Goal: Information Seeking & Learning: Learn about a topic

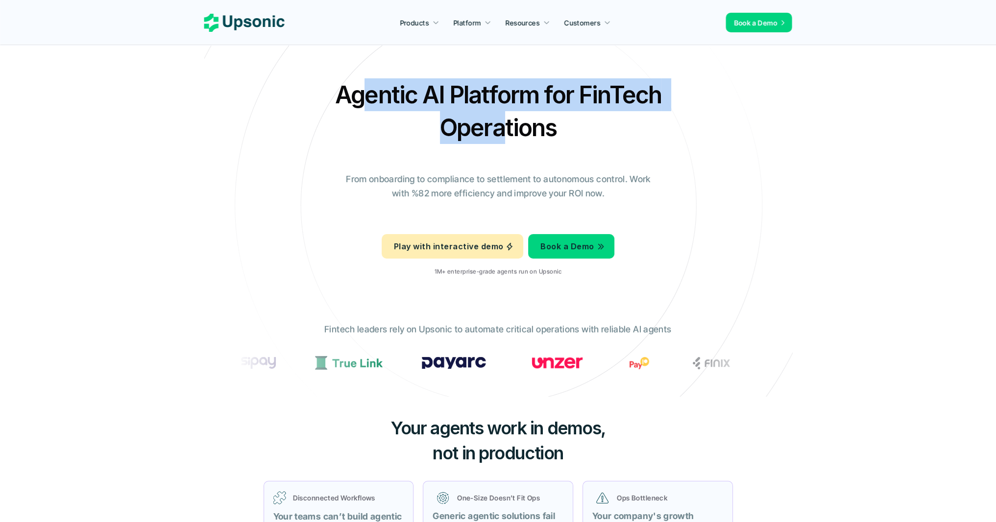
drag, startPoint x: 365, startPoint y: 102, endPoint x: 517, endPoint y: 120, distance: 152.9
click at [501, 128] on h2 "Agentic AI Platform for FinTech Operations" at bounding box center [498, 111] width 343 height 66
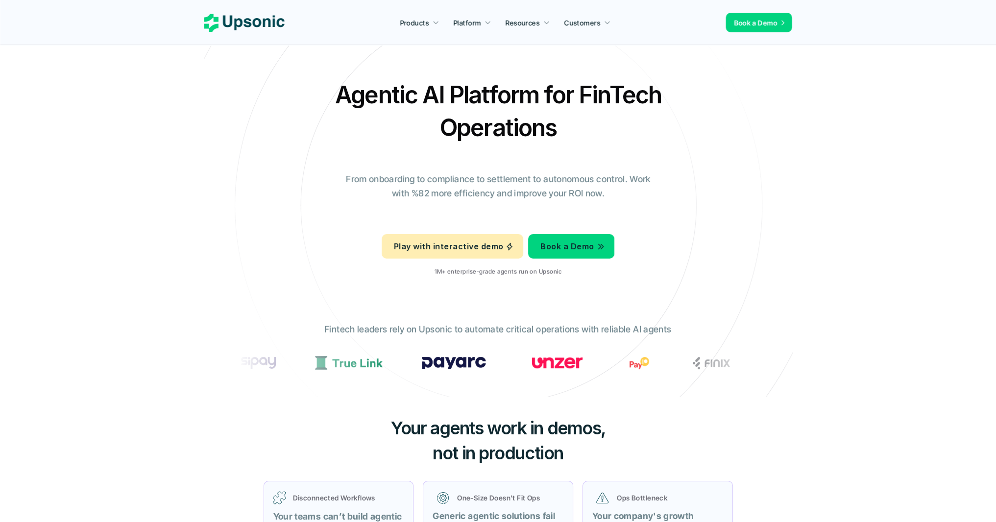
click at [518, 120] on h2 "Agentic AI Platform for FinTech Operations" at bounding box center [498, 111] width 343 height 66
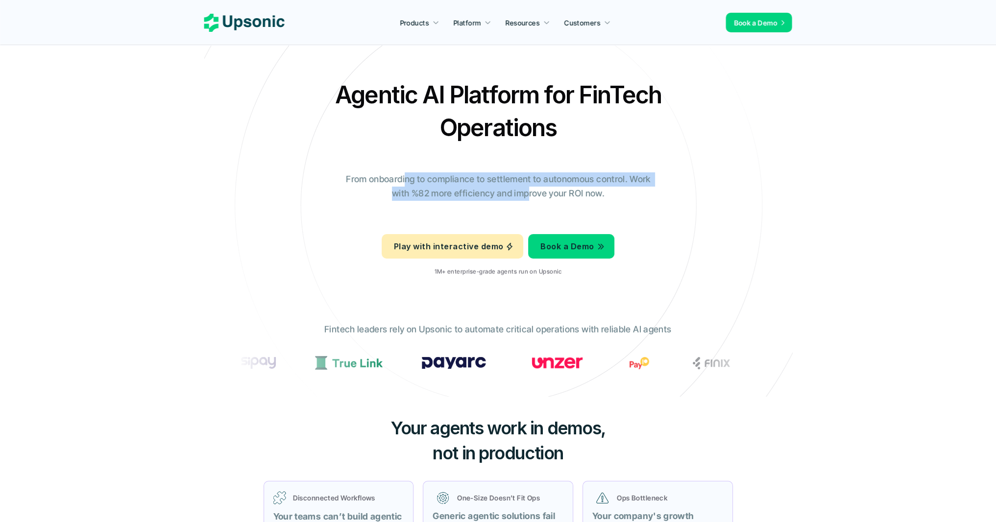
drag, startPoint x: 408, startPoint y: 176, endPoint x: 526, endPoint y: 191, distance: 119.4
click at [526, 191] on p "From onboarding to compliance to settlement to autonomous control. Work with %8…" at bounding box center [498, 187] width 319 height 28
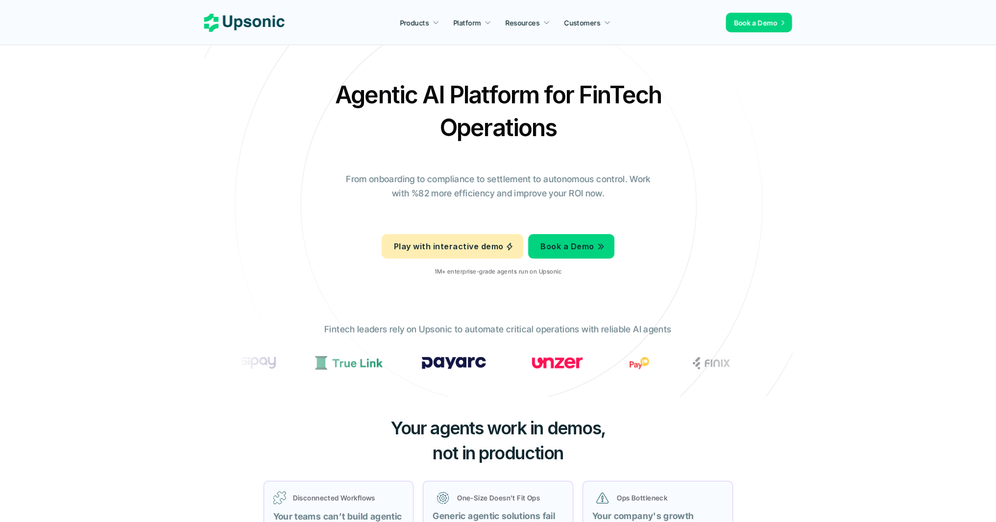
click at [578, 195] on p "From onboarding to compliance to settlement to autonomous control. Work with %8…" at bounding box center [498, 187] width 319 height 28
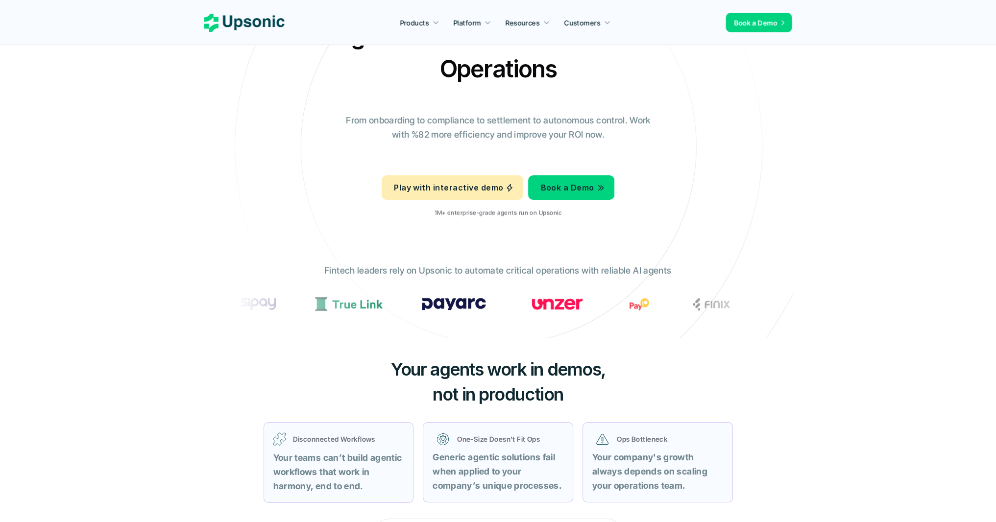
scroll to position [59, 0]
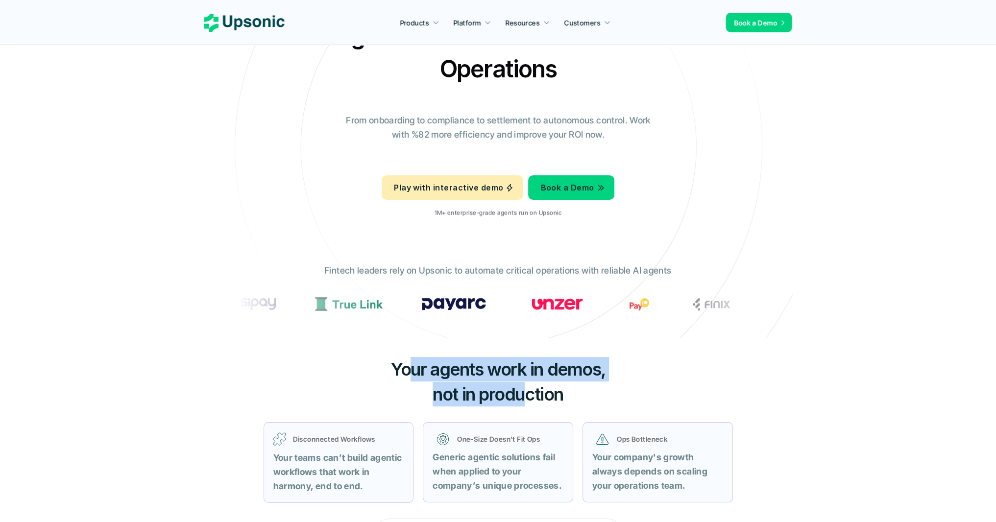
drag, startPoint x: 407, startPoint y: 371, endPoint x: 524, endPoint y: 394, distance: 118.8
click at [524, 394] on h3 "Your agents work in demos, not in production" at bounding box center [498, 381] width 294 height 49
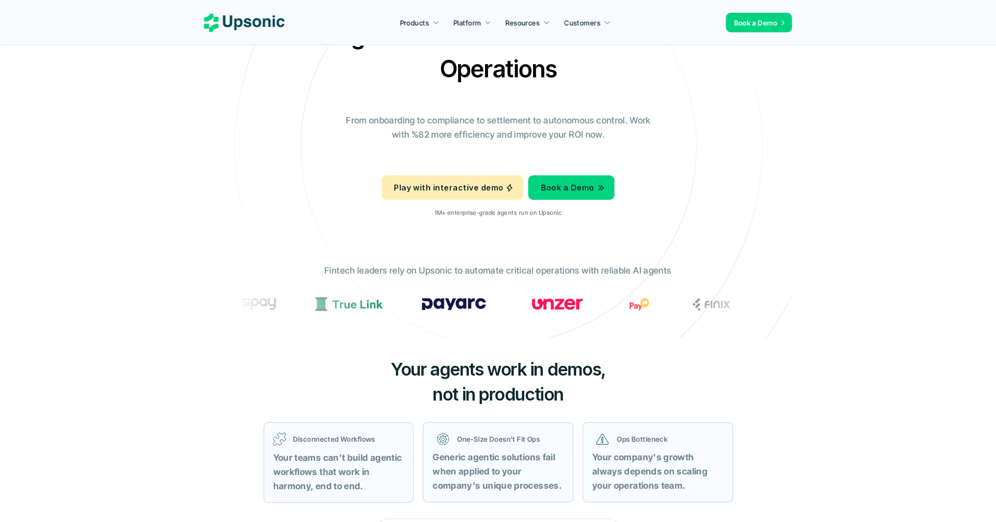
click at [538, 392] on span "not in production" at bounding box center [498, 395] width 131 height 22
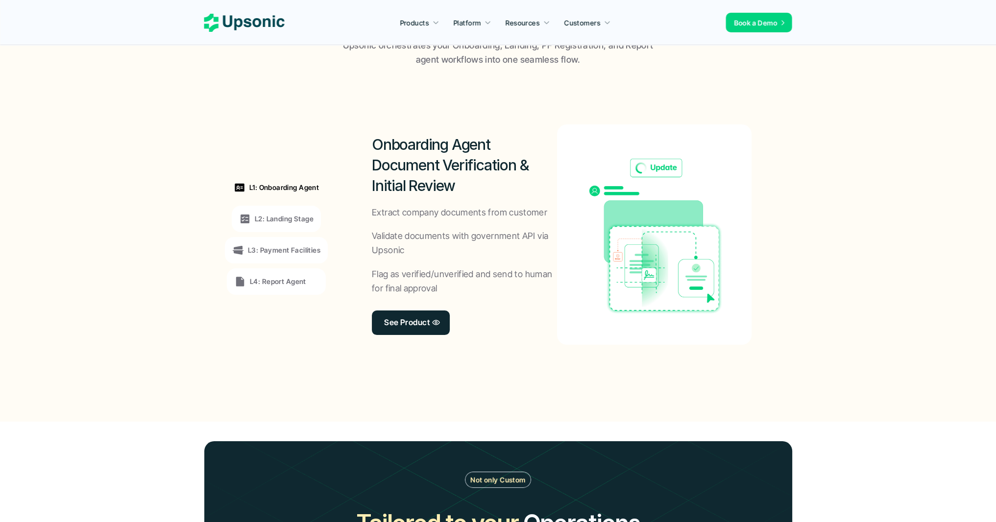
scroll to position [706, 0]
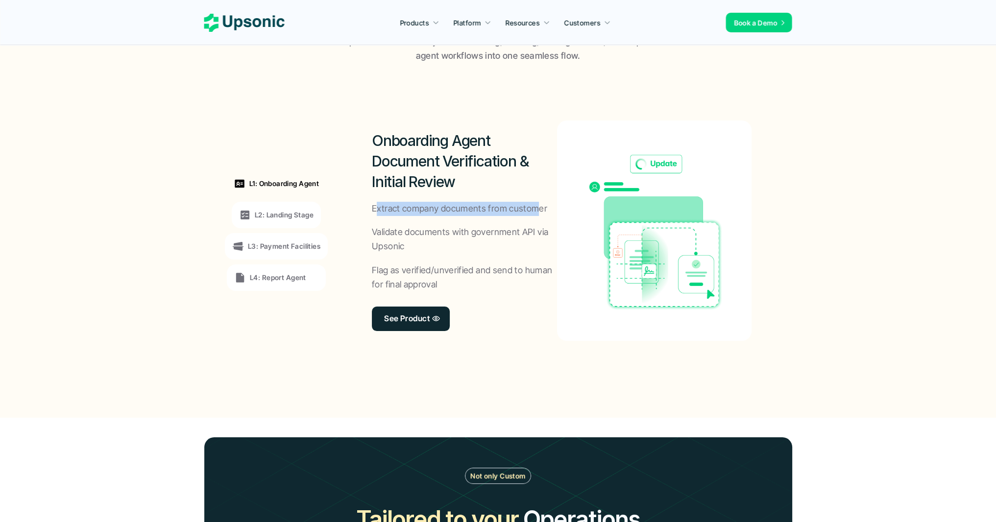
drag, startPoint x: 375, startPoint y: 202, endPoint x: 430, endPoint y: 217, distance: 57.3
click at [536, 207] on p "Extract company documents from customer" at bounding box center [459, 209] width 175 height 14
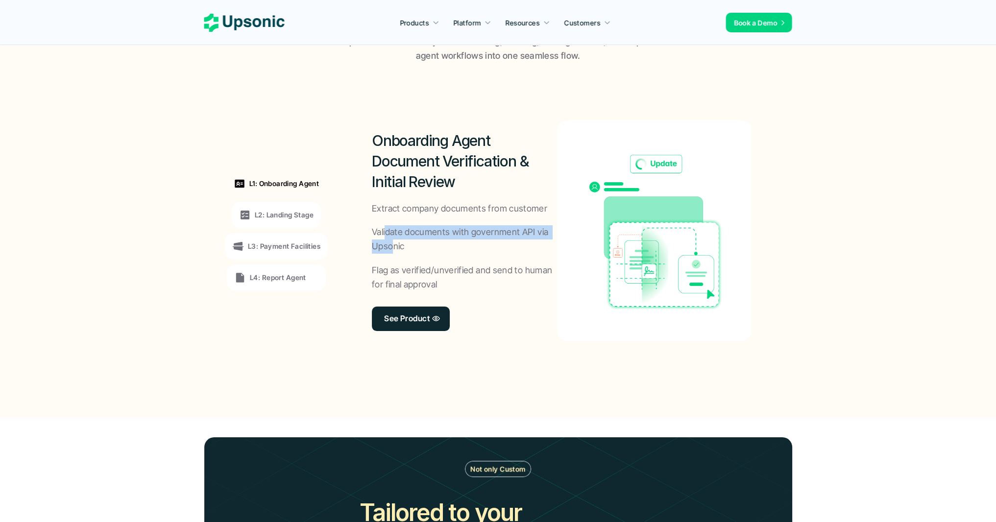
drag, startPoint x: 388, startPoint y: 232, endPoint x: 392, endPoint y: 250, distance: 18.9
click at [392, 250] on p "Validate documents with government API via Upsonic" at bounding box center [464, 239] width 185 height 28
click at [413, 258] on div "Onboarding Agent Document Verification & Initial Review Extract company documen…" at bounding box center [464, 231] width 185 height 221
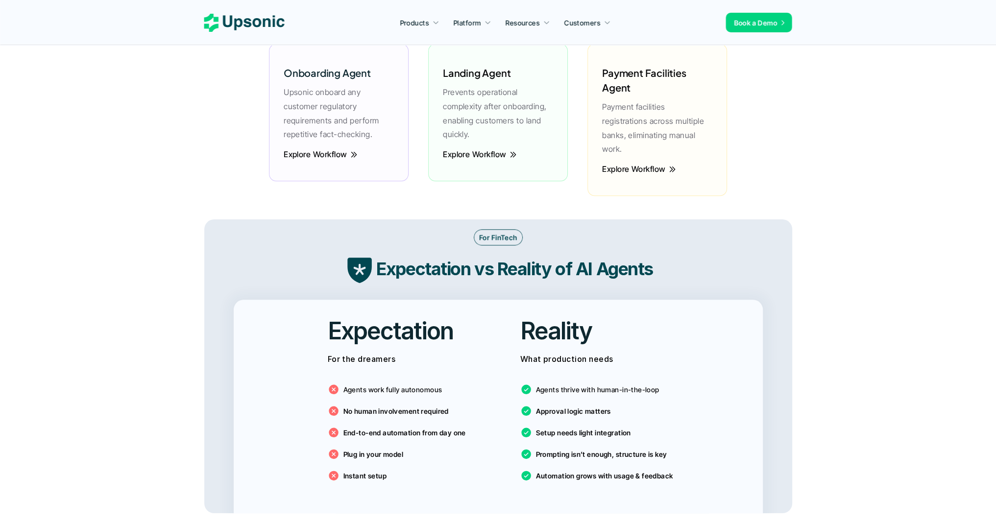
scroll to position [1529, 0]
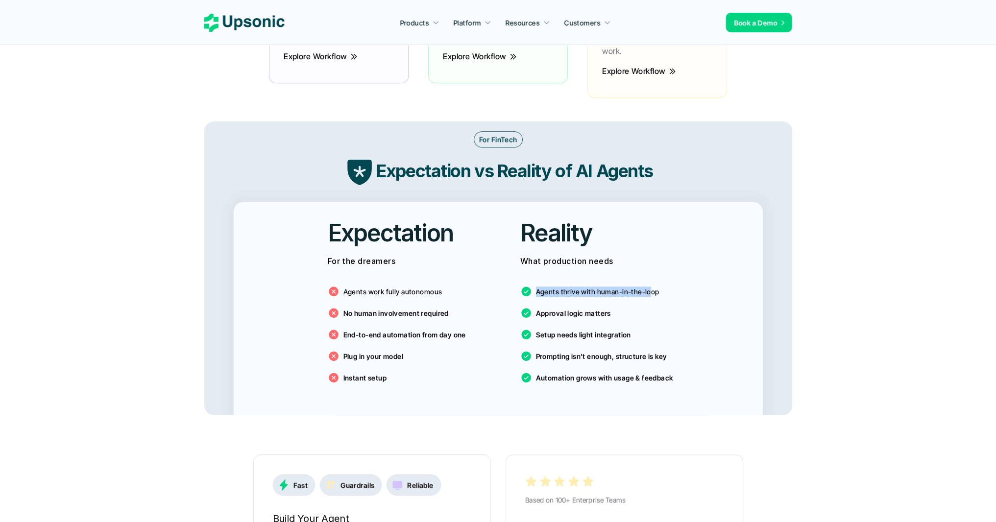
drag, startPoint x: 537, startPoint y: 277, endPoint x: 648, endPoint y: 279, distance: 111.8
click at [648, 287] on p "Agents thrive with human-in-the-loop" at bounding box center [597, 292] width 123 height 10
drag, startPoint x: 453, startPoint y: 261, endPoint x: 445, endPoint y: 258, distance: 8.2
click at [452, 273] on div "Agents work fully autonomous No human involvement required End-to-end automatio…" at bounding box center [402, 332] width 148 height 118
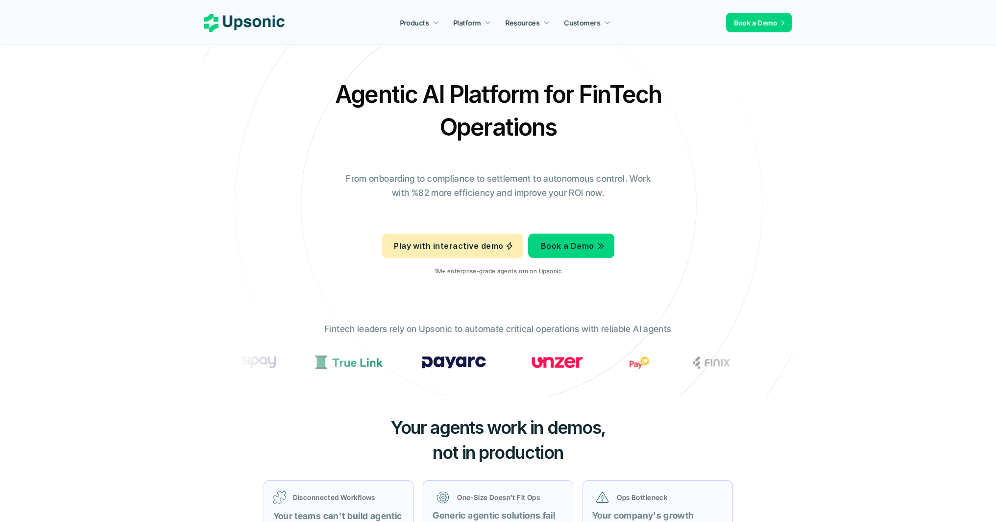
scroll to position [0, 0]
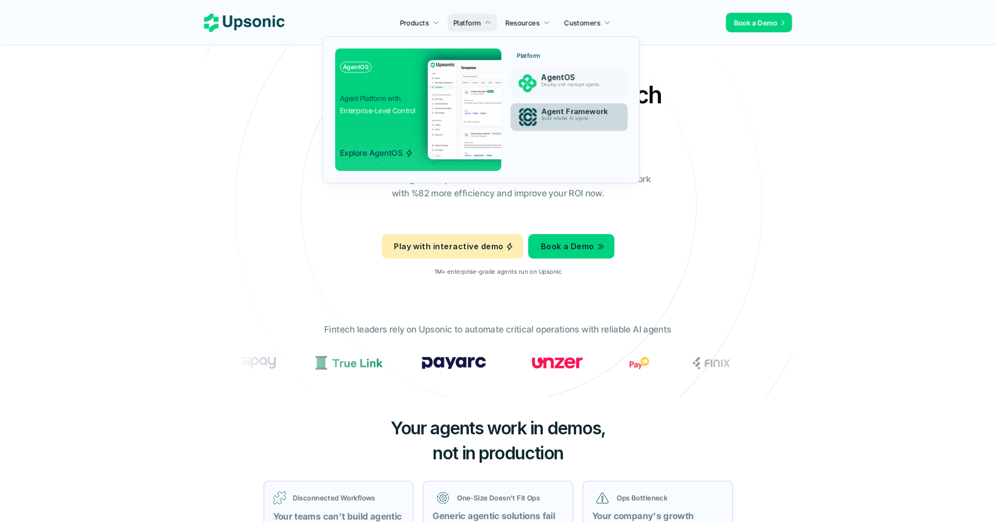
click at [565, 109] on p "Agent Framework" at bounding box center [578, 111] width 73 height 9
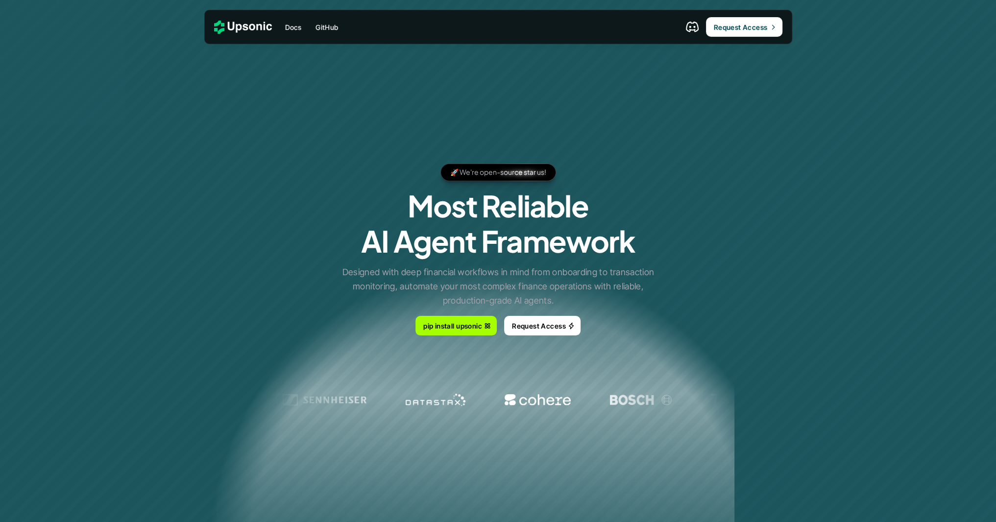
drag, startPoint x: 524, startPoint y: 245, endPoint x: 587, endPoint y: 251, distance: 62.6
click at [587, 251] on h1 "Most Reliable AI Agent Framework" at bounding box center [498, 223] width 274 height 71
drag, startPoint x: 576, startPoint y: 245, endPoint x: 448, endPoint y: 208, distance: 133.4
click at [452, 210] on h1 "Most Reliable AI Agent Framework" at bounding box center [498, 223] width 274 height 71
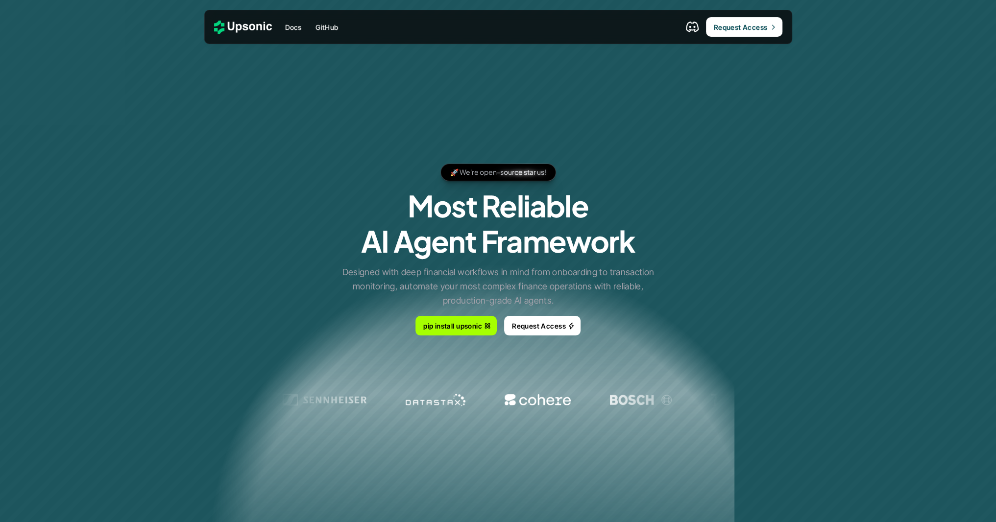
drag, startPoint x: 448, startPoint y: 208, endPoint x: 454, endPoint y: 208, distance: 6.4
click at [449, 208] on h1 "Most Reliable AI Agent Framework" at bounding box center [498, 223] width 274 height 71
click at [448, 204] on h1 "Most Reliable AI Agent Framework" at bounding box center [498, 223] width 274 height 71
drag, startPoint x: 451, startPoint y: 209, endPoint x: 571, endPoint y: 245, distance: 125.4
click at [571, 245] on h1 "Most Reliable AI Agent Framework" at bounding box center [498, 223] width 274 height 71
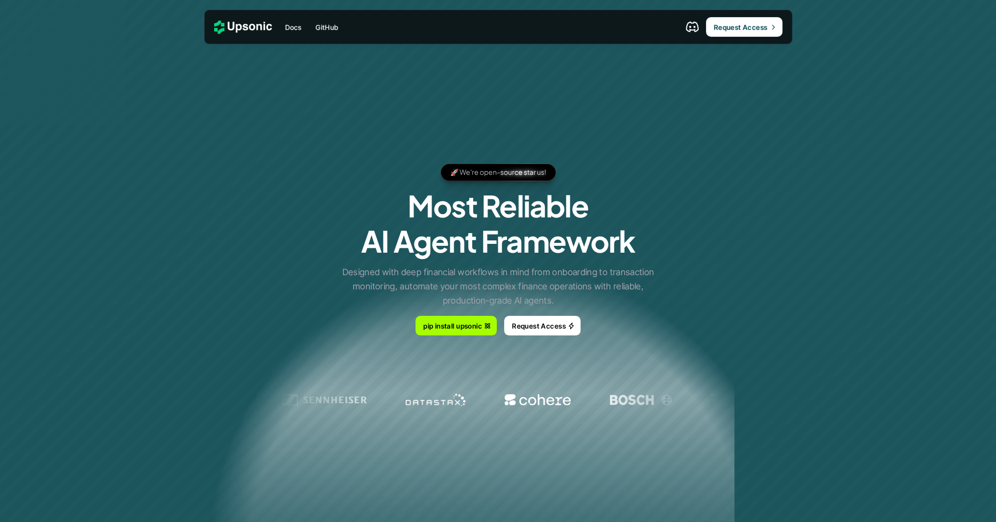
click at [678, 223] on div "🚀 We're open-source star us! 🚀 We're open-source star us! 🚀 We're open-source s…" at bounding box center [498, 251] width 588 height 206
drag, startPoint x: 451, startPoint y: 274, endPoint x: 536, endPoint y: 300, distance: 88.7
click at [536, 300] on p "Designed with deep financial workflows in mind from onboarding to transaction m…" at bounding box center [498, 287] width 319 height 42
drag, startPoint x: 660, startPoint y: 223, endPoint x: 652, endPoint y: 218, distance: 9.1
click at [656, 221] on div "🚀 We're open-source star us! 🚀 We're open-source star us! 🚀 We're open-source s…" at bounding box center [498, 251] width 588 height 206
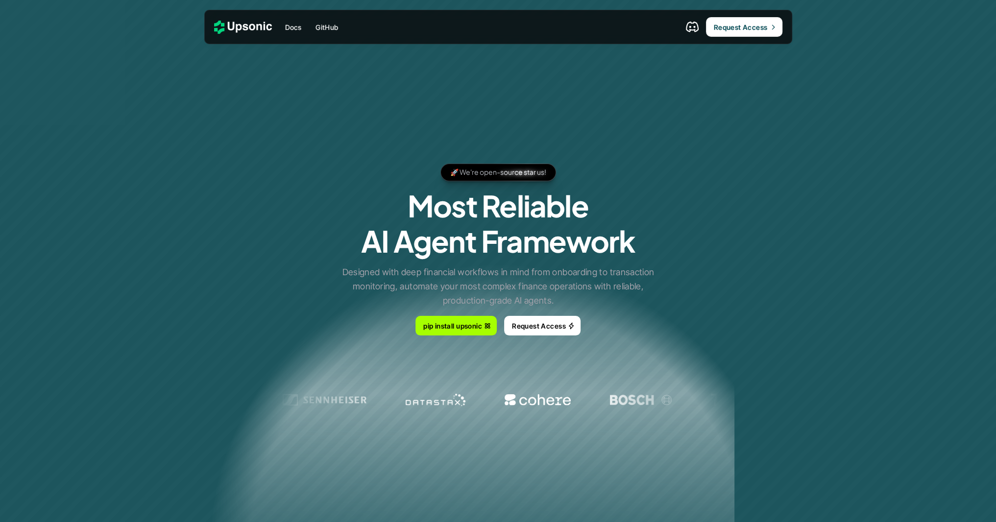
click at [395, 281] on p "Designed with deep financial workflows in mind from onboarding to transaction m…" at bounding box center [498, 287] width 319 height 42
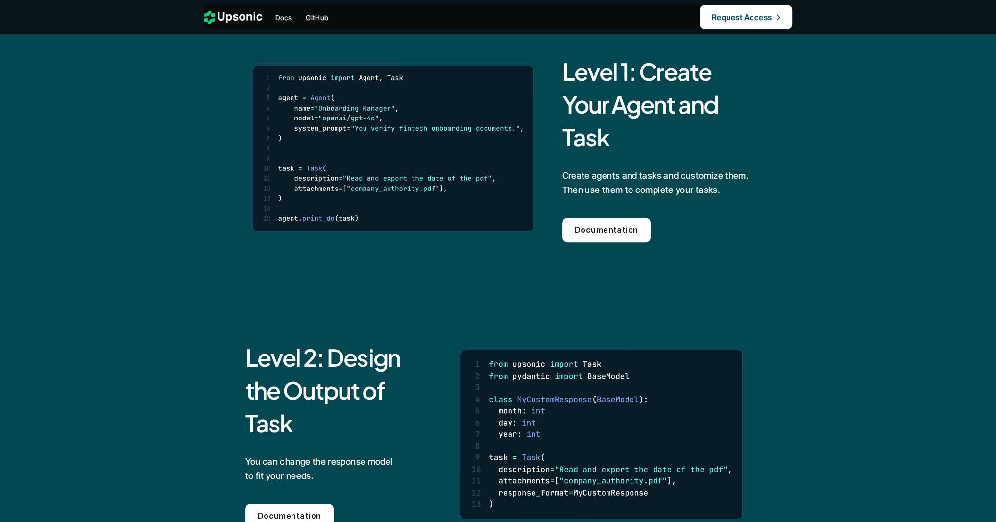
scroll to position [823, 0]
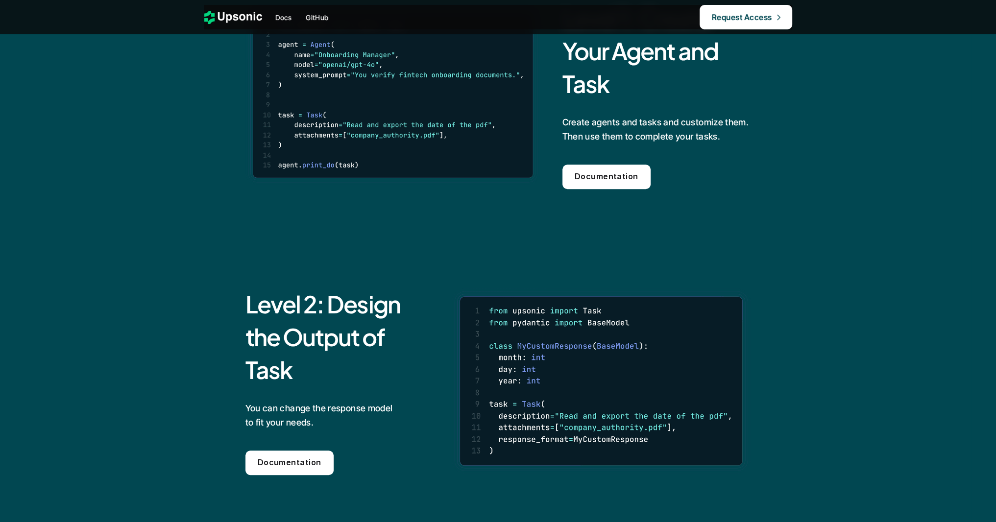
drag, startPoint x: 267, startPoint y: 303, endPoint x: 263, endPoint y: 371, distance: 67.8
click at [268, 378] on h2 "Level 2: Design the Output of Task" at bounding box center [324, 337] width 157 height 99
click at [209, 326] on div "Level 2: Design the Output of Task You can change the response model to fit you…" at bounding box center [498, 381] width 907 height 276
drag, startPoint x: 271, startPoint y: 295, endPoint x: 262, endPoint y: 295, distance: 8.8
click at [271, 295] on h2 "Level 2: Design the Output of Task" at bounding box center [324, 337] width 157 height 99
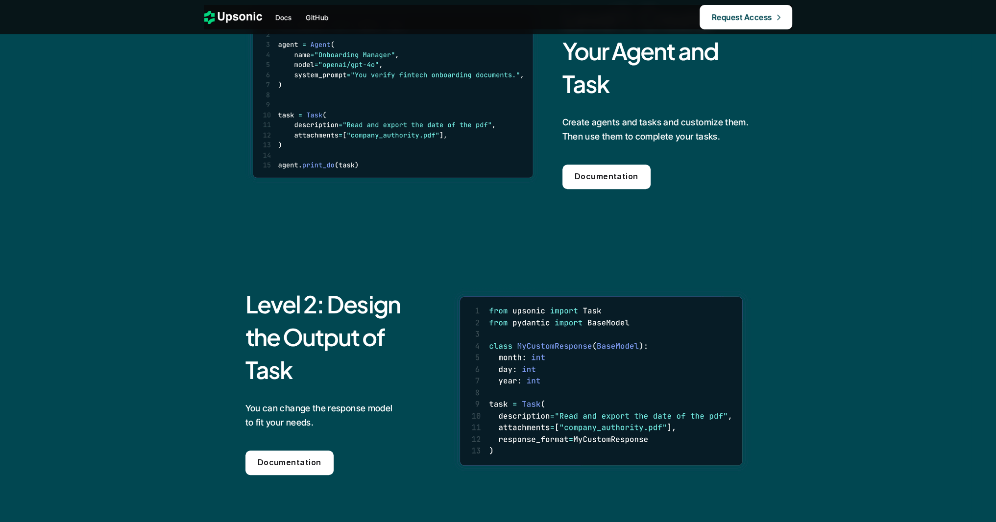
click at [251, 298] on h2 "Level 2: Design the Output of Task" at bounding box center [324, 337] width 157 height 99
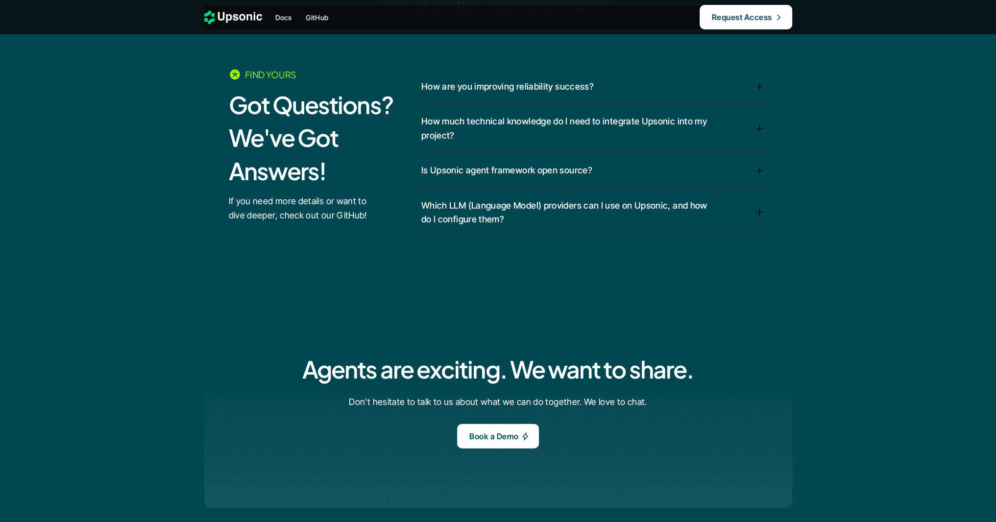
scroll to position [2646, 0]
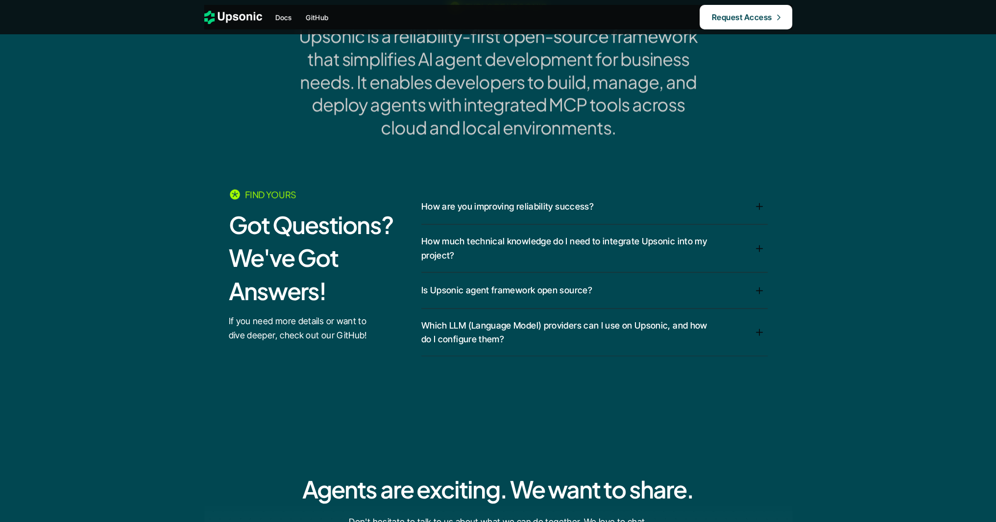
drag, startPoint x: 243, startPoint y: 227, endPoint x: 283, endPoint y: 289, distance: 73.3
click at [283, 289] on h2 "Got Questions? We've Got Answers!" at bounding box center [315, 257] width 173 height 99
click at [340, 292] on h2 "Got Questions? We've Got Answers!" at bounding box center [315, 257] width 173 height 99
click at [660, 189] on div "How are you improving reliability success?" at bounding box center [594, 207] width 346 height 36
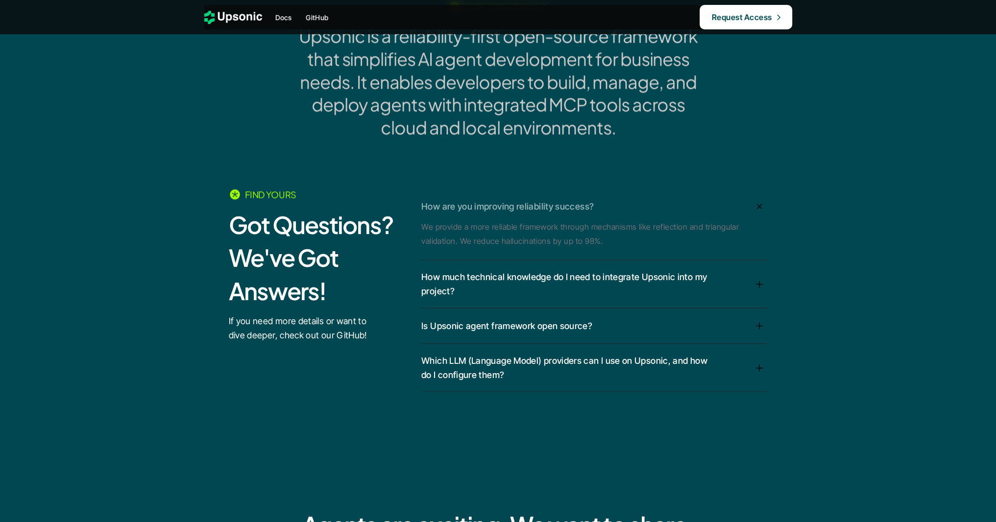
click at [653, 207] on p "How are you improving reliability success?" at bounding box center [568, 207] width 294 height 14
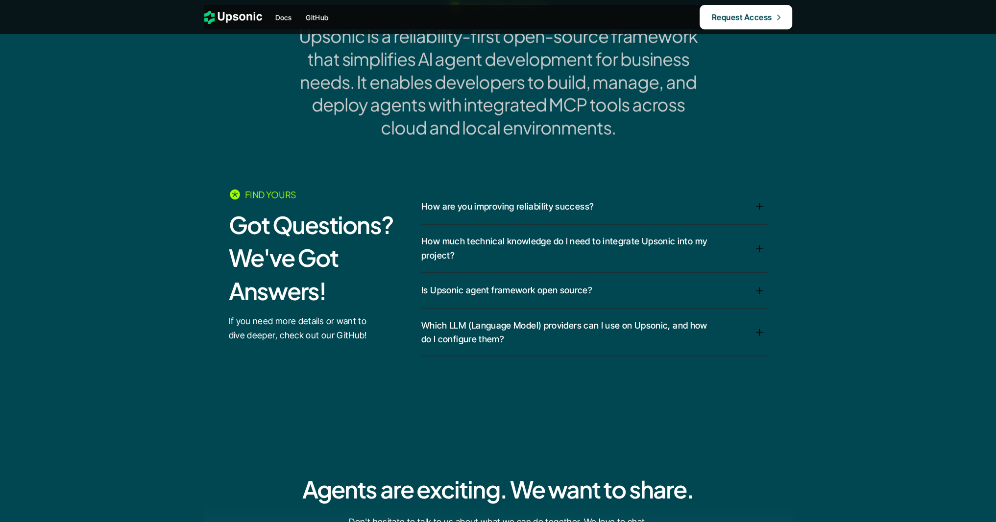
click at [475, 290] on p "Is Upsonic agent framework open source?" at bounding box center [568, 291] width 294 height 14
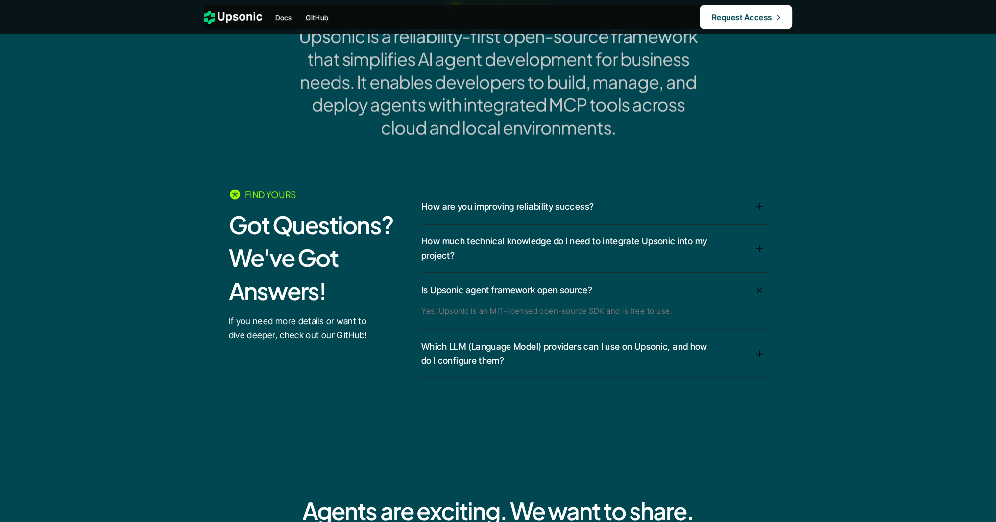
click at [437, 291] on p "Is Upsonic agent framework open source?" at bounding box center [568, 291] width 294 height 14
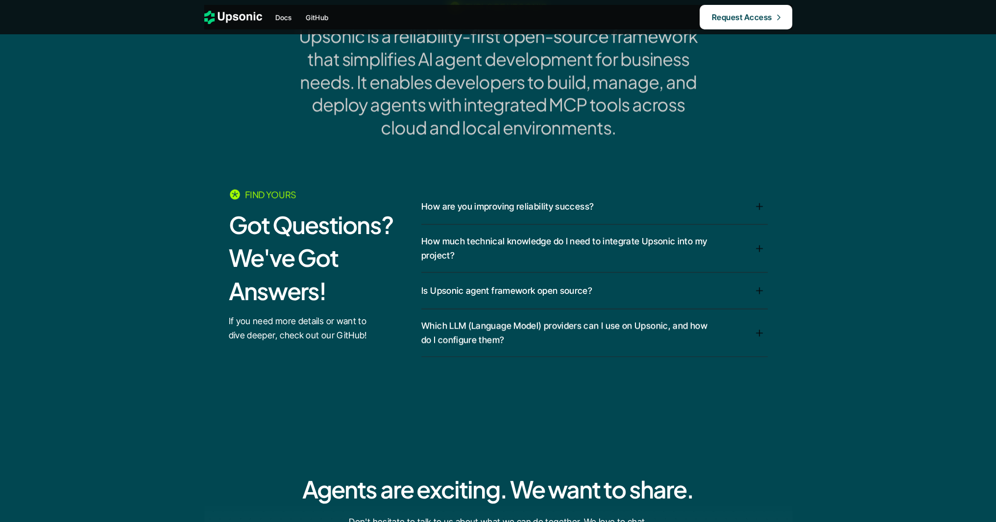
click at [449, 332] on p "Which LLM (Language Model) providers can I use on Upsonic, and how do I configu…" at bounding box center [568, 333] width 294 height 28
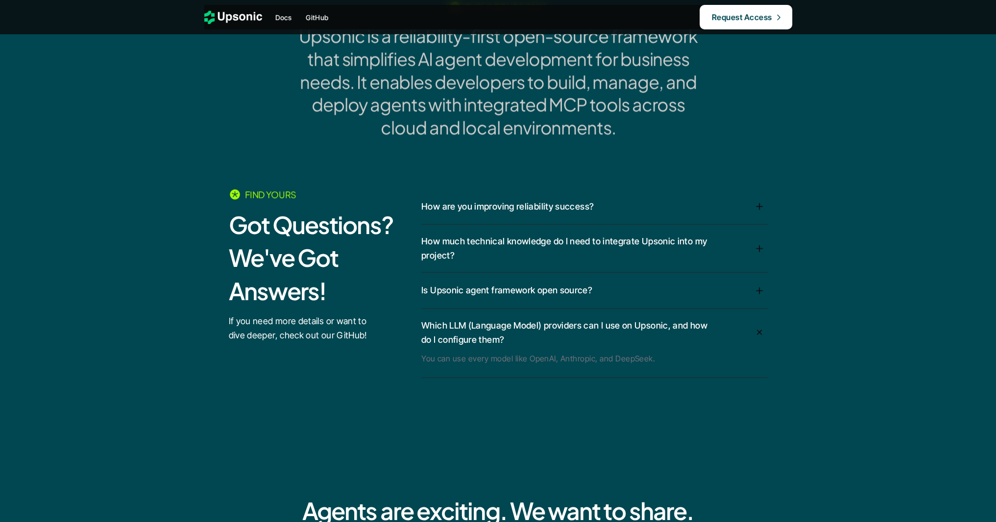
drag, startPoint x: 474, startPoint y: 332, endPoint x: 478, endPoint y: 314, distance: 18.6
click at [476, 327] on p "Which LLM (Language Model) providers can I use on Upsonic, and how do I configu…" at bounding box center [568, 333] width 294 height 28
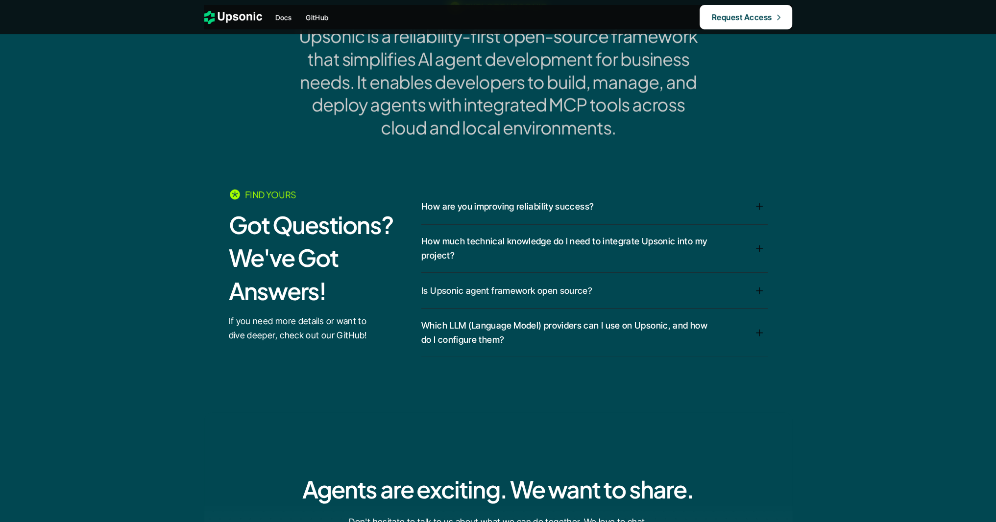
click at [456, 244] on p "How much technical knowledge do I need to integrate Upsonic into my project?" at bounding box center [568, 249] width 294 height 28
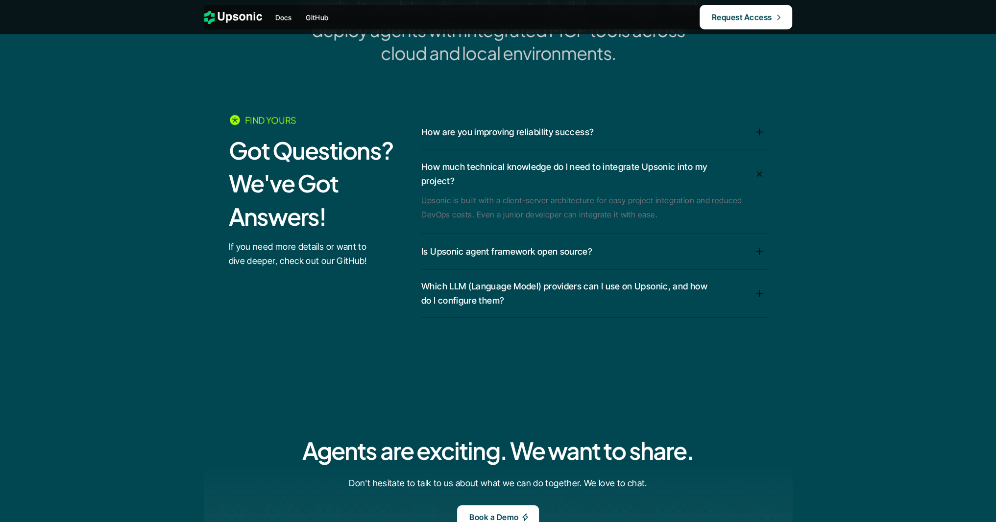
scroll to position [2588, 0]
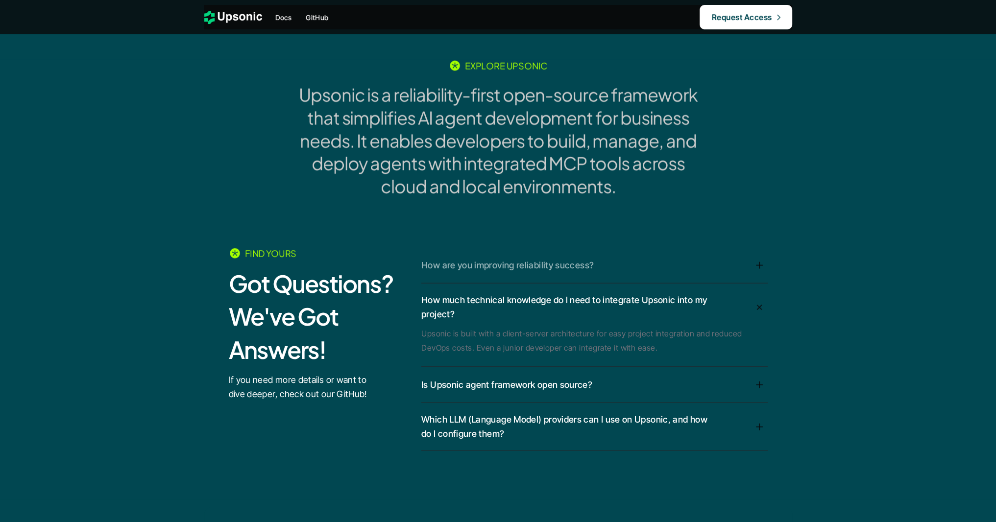
drag, startPoint x: 462, startPoint y: 302, endPoint x: 471, endPoint y: 290, distance: 15.0
click at [463, 302] on p "How much technical knowledge do I need to integrate Upsonic into my project?" at bounding box center [568, 308] width 294 height 28
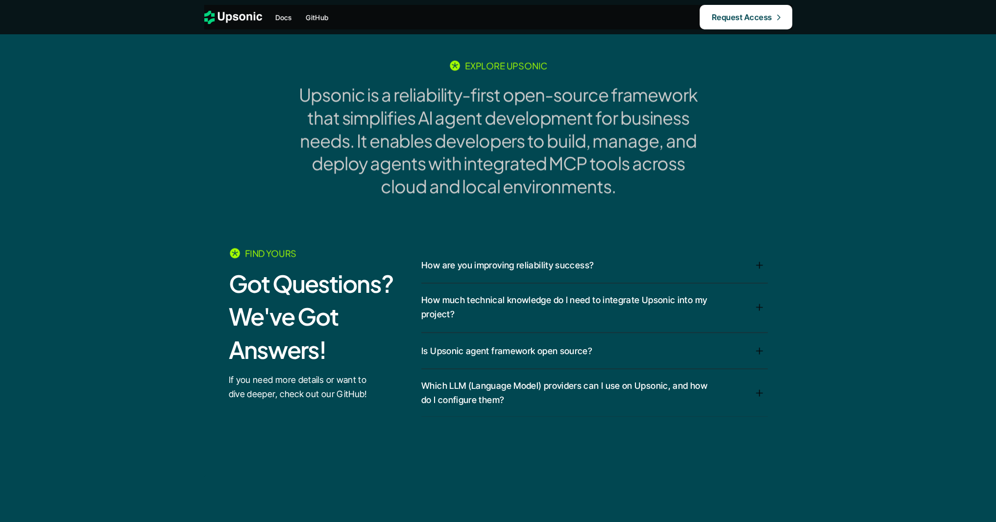
click at [475, 273] on div "How are you improving reliability success?" at bounding box center [594, 265] width 346 height 17
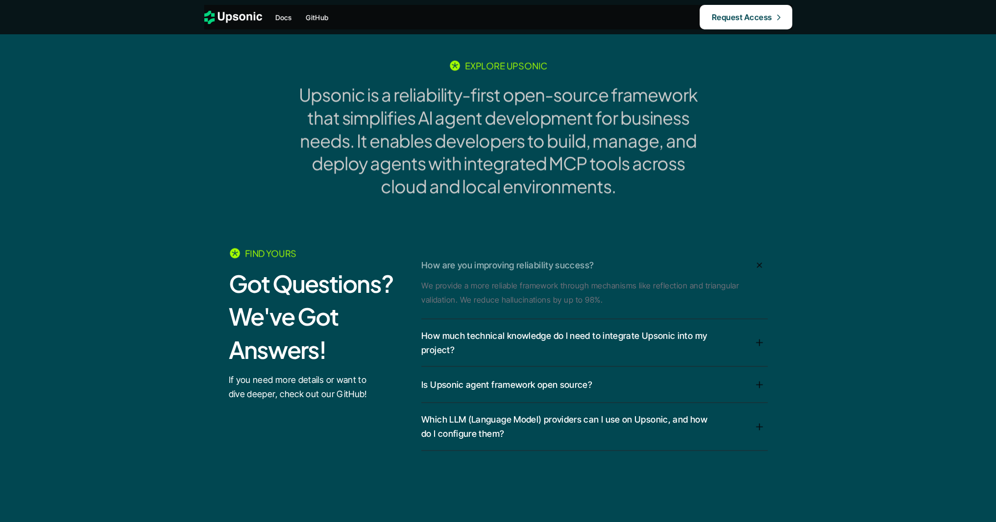
click at [480, 267] on p "How are you improving reliability success?" at bounding box center [568, 266] width 294 height 14
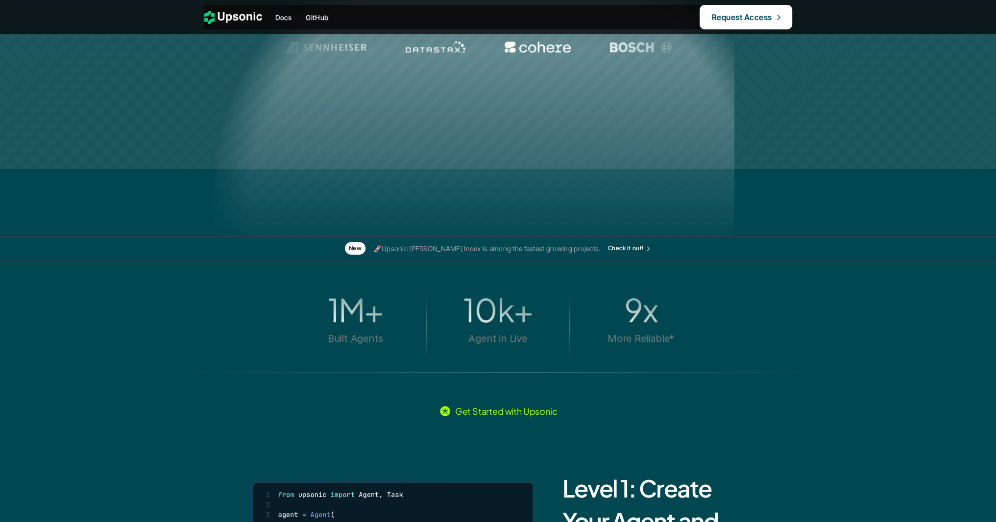
scroll to position [0, 0]
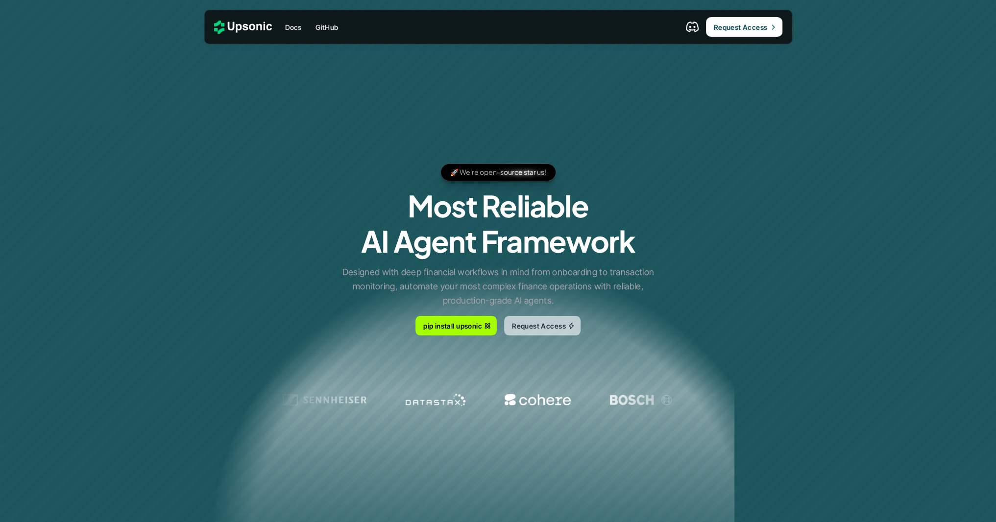
click at [538, 325] on p "Request Access" at bounding box center [539, 326] width 54 height 10
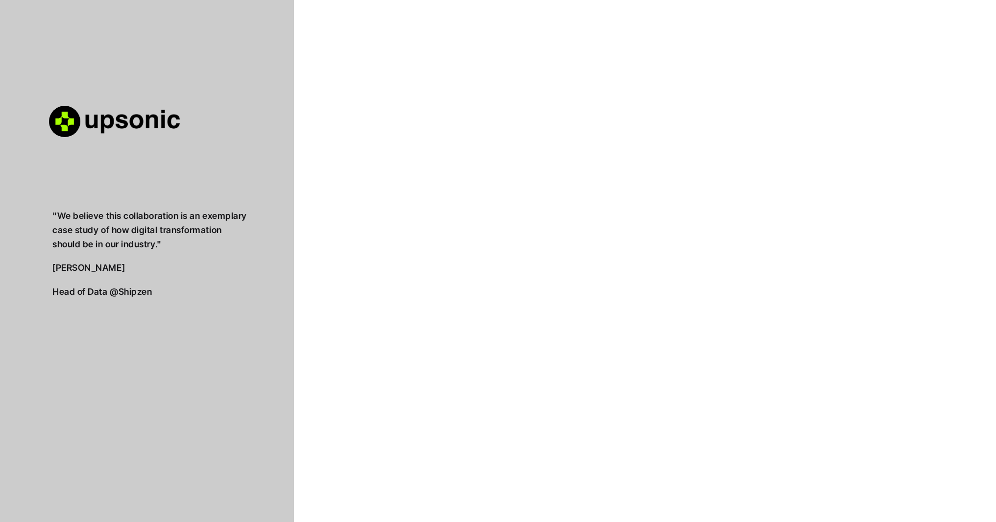
drag, startPoint x: 118, startPoint y: 218, endPoint x: 154, endPoint y: 202, distance: 39.3
click at [133, 242] on p ""We believe this collaboration is an exemplary case study of how digital transf…" at bounding box center [150, 230] width 196 height 42
click at [154, 200] on div at bounding box center [147, 264] width 294 height 529
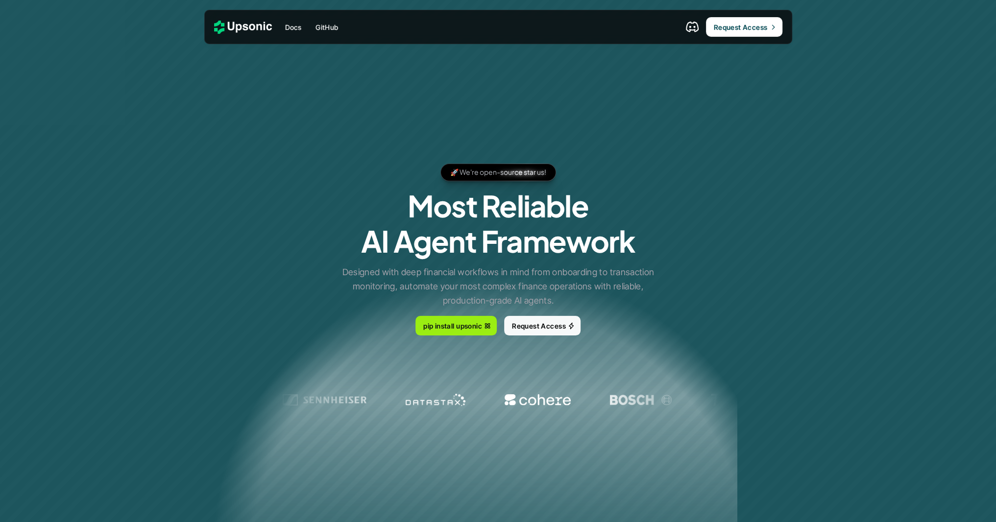
click at [462, 330] on p "pip install upsonic" at bounding box center [452, 326] width 59 height 10
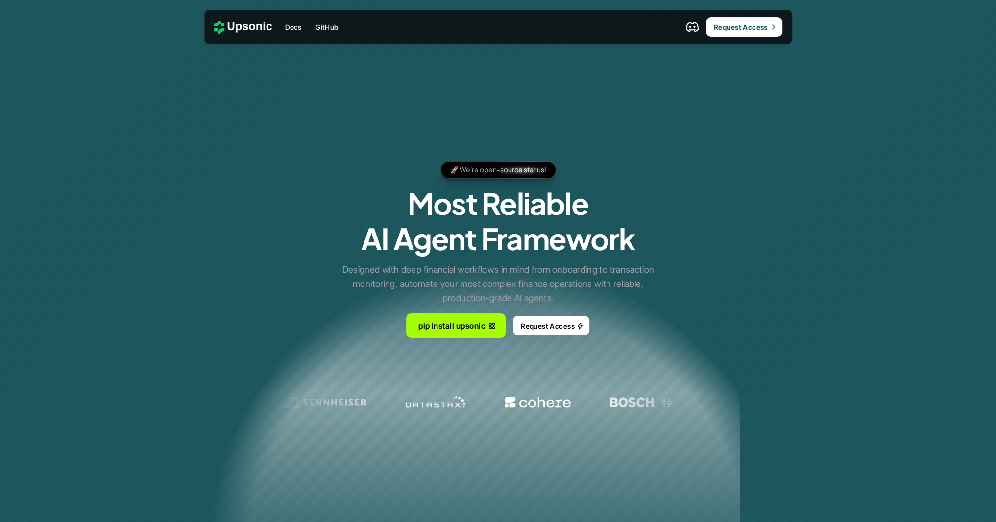
click at [237, 20] on div "Docs GitHub Request Access" at bounding box center [498, 27] width 588 height 34
click at [241, 32] on div at bounding box center [243, 27] width 58 height 13
click at [246, 31] on div at bounding box center [243, 27] width 58 height 13
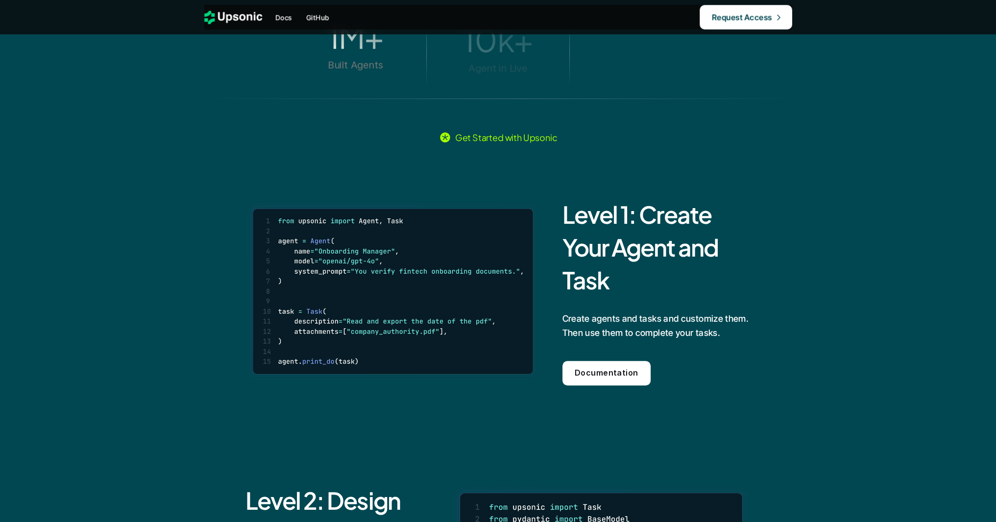
scroll to position [764, 0]
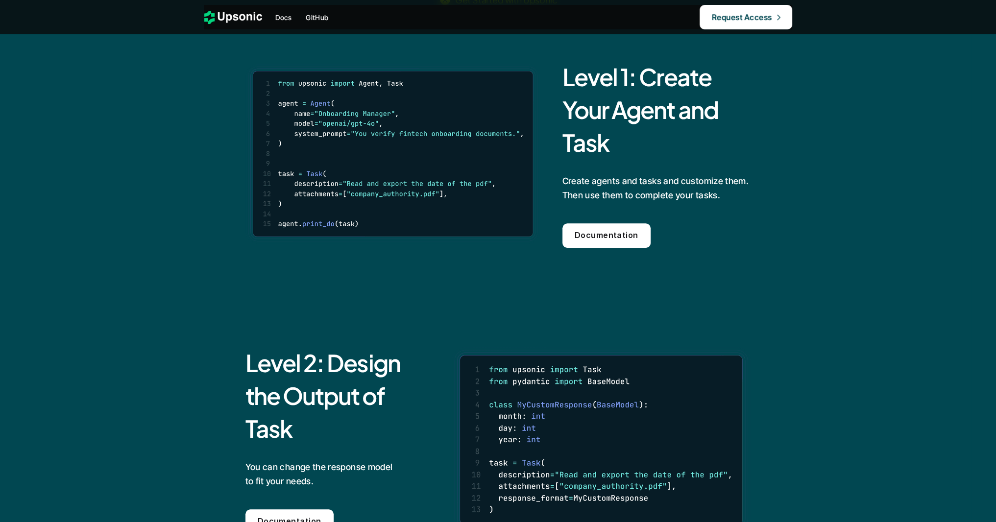
drag, startPoint x: 587, startPoint y: 85, endPoint x: 474, endPoint y: 138, distance: 124.7
click at [597, 140] on h2 "Level 1: Create Your Agent and Task" at bounding box center [657, 109] width 189 height 99
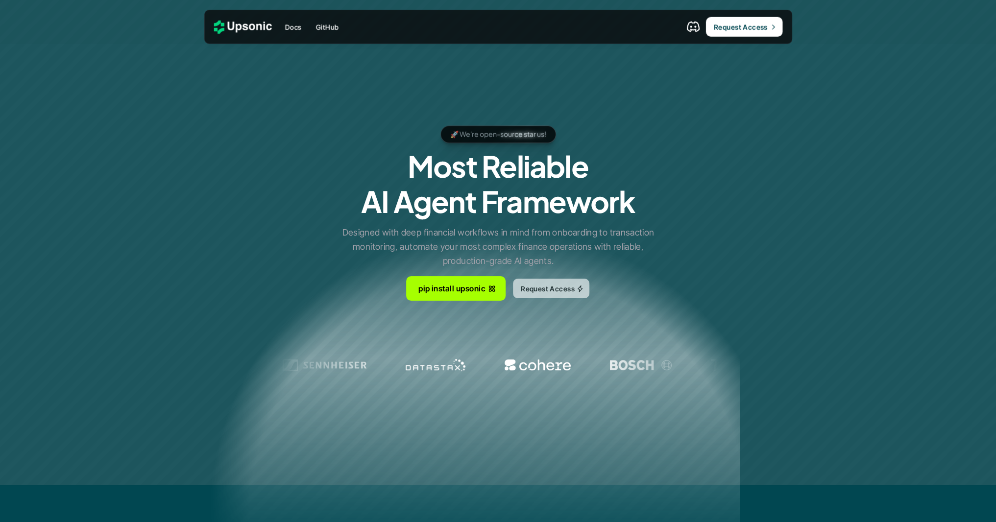
scroll to position [0, 0]
